Goal: Task Accomplishment & Management: Use online tool/utility

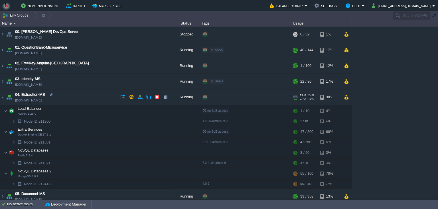
click at [90, 92] on td "04. Extraction-MS [DOMAIN_NAME]" at bounding box center [85, 97] width 171 height 16
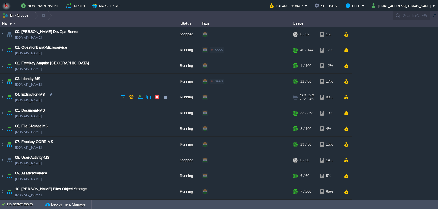
click at [91, 93] on td "04. Extraction-MS [DOMAIN_NAME]" at bounding box center [85, 97] width 171 height 16
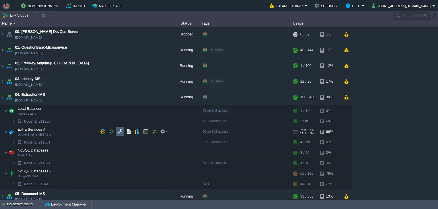
click at [117, 130] on td at bounding box center [120, 131] width 9 height 9
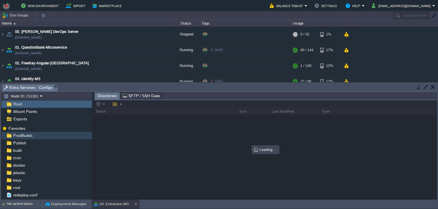
click at [45, 136] on div "ProdBuilds" at bounding box center [46, 135] width 91 height 7
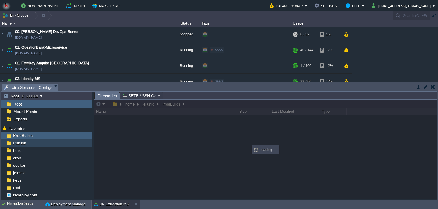
click at [38, 142] on div "Publish" at bounding box center [46, 142] width 91 height 7
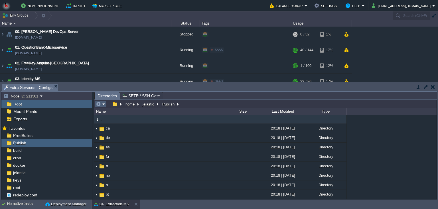
click at [101, 104] on em at bounding box center [100, 103] width 9 height 5
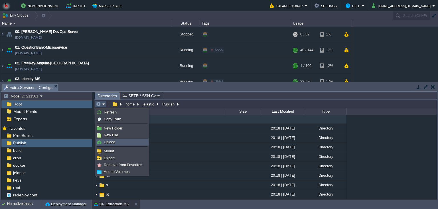
click at [112, 143] on span "Upload" at bounding box center [109, 142] width 11 height 4
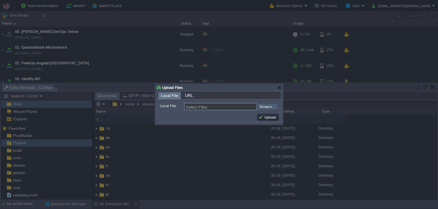
click at [267, 107] on input "file" at bounding box center [242, 106] width 72 height 7
type input "C:\fakepath\MathpixMSApp.dll"
type input "MathpixMSApp.dll"
click at [270, 116] on button "Upload" at bounding box center [268, 116] width 19 height 5
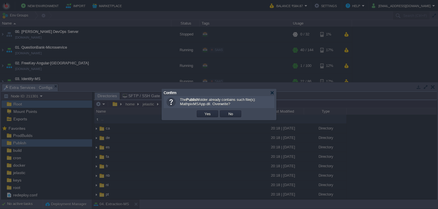
click at [220, 115] on td "No" at bounding box center [230, 113] width 23 height 9
click at [215, 115] on td "Yes" at bounding box center [207, 113] width 21 height 7
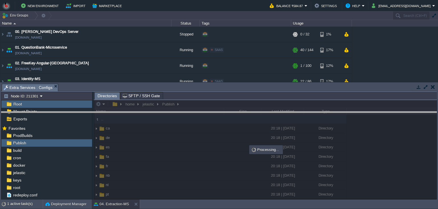
drag, startPoint x: 255, startPoint y: 92, endPoint x: 256, endPoint y: 95, distance: 3.4
click at [255, 119] on body "New Environment Import Marketplace Bonus ₹0.00 Upgrade Account Balance ₹584.87 …" at bounding box center [219, 104] width 438 height 209
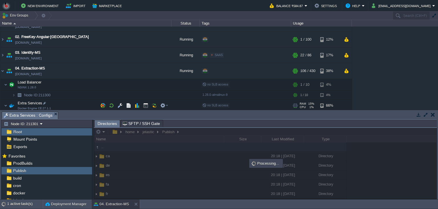
scroll to position [52, 0]
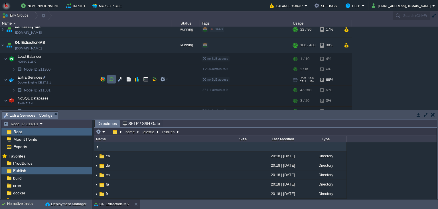
click at [113, 76] on td at bounding box center [111, 79] width 9 height 9
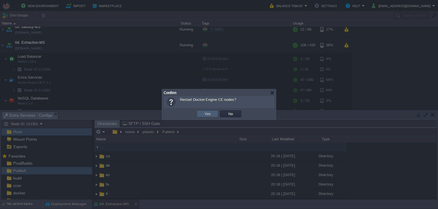
click at [202, 114] on td "Yes" at bounding box center [207, 113] width 21 height 7
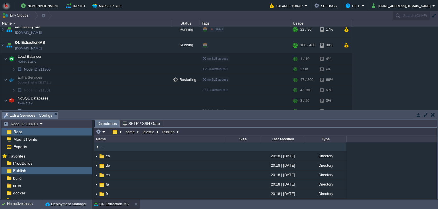
click at [360, 158] on div ".. ca 20:18 | [DATE] Directory de 20:18 | [DATE] Directory es 20:18 | [DATE] Di…" at bounding box center [265, 170] width 343 height 56
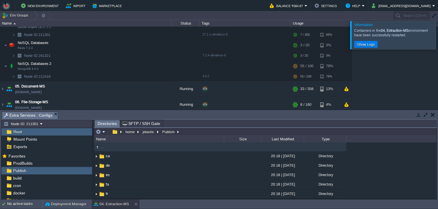
scroll to position [104, 0]
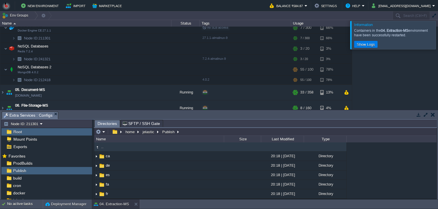
click at [438, 33] on div at bounding box center [445, 35] width 0 height 28
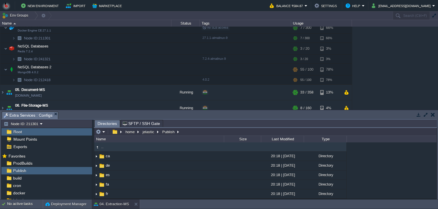
click at [390, 76] on div "00. [PERSON_NAME] DevOps Server [DOMAIN_NAME] Stopped + Add to Env Group RAM 0%…" at bounding box center [219, 68] width 438 height 83
click at [94, 77] on button "button" at bounding box center [94, 78] width 5 height 5
